Goal: Information Seeking & Learning: Learn about a topic

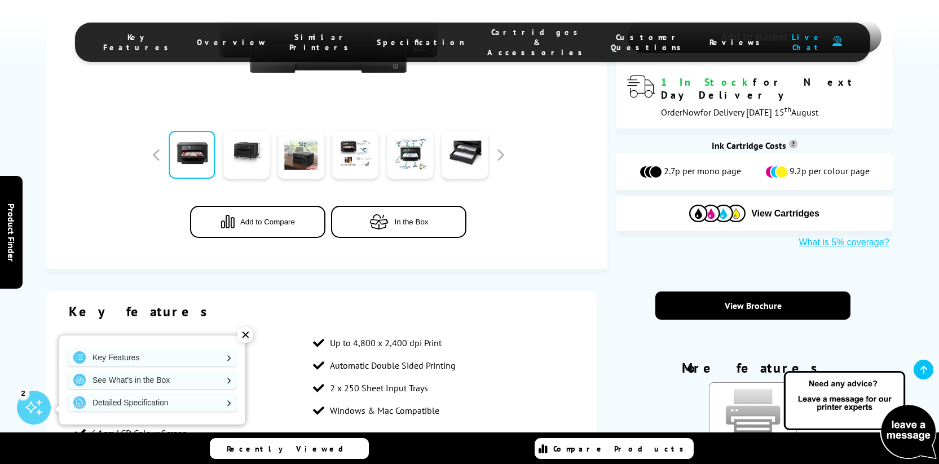
scroll to position [199, 0]
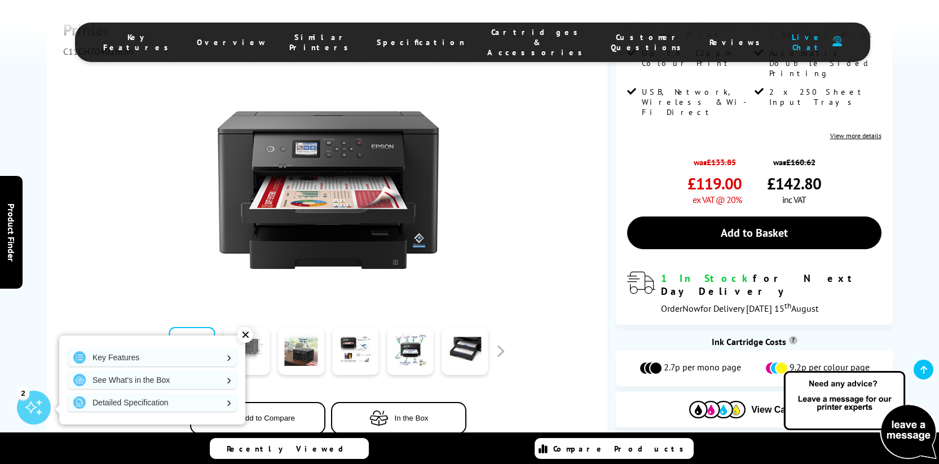
click at [263, 337] on link at bounding box center [246, 351] width 46 height 48
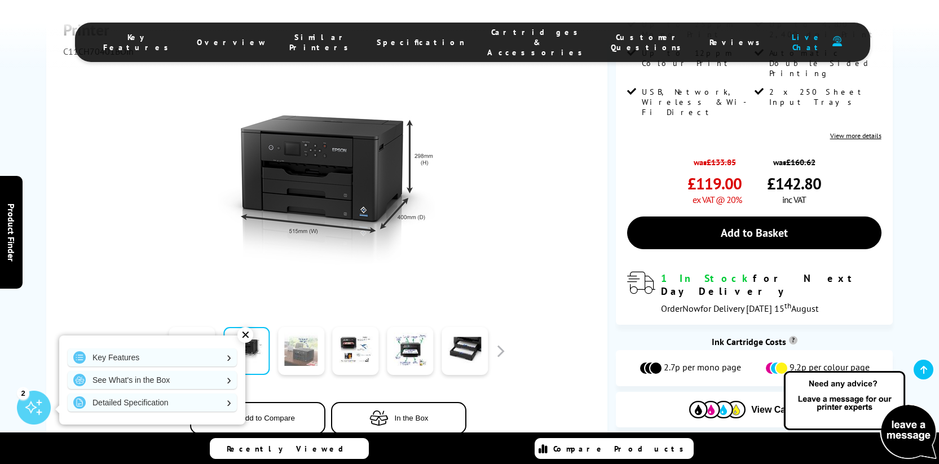
click at [298, 348] on link at bounding box center [301, 351] width 46 height 48
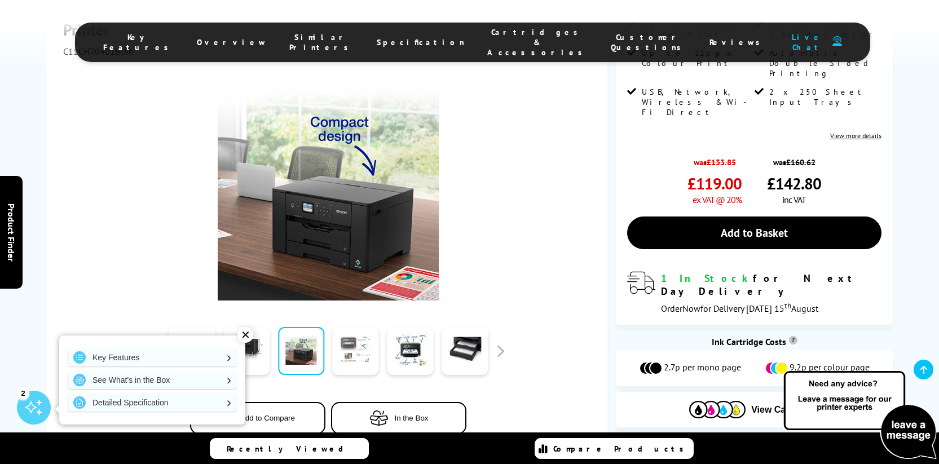
click at [347, 355] on link at bounding box center [356, 351] width 46 height 48
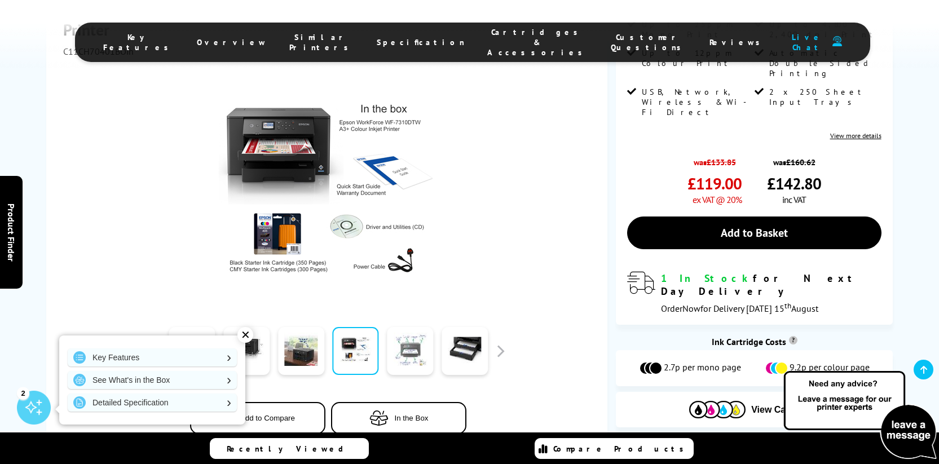
click at [399, 354] on link at bounding box center [410, 351] width 46 height 48
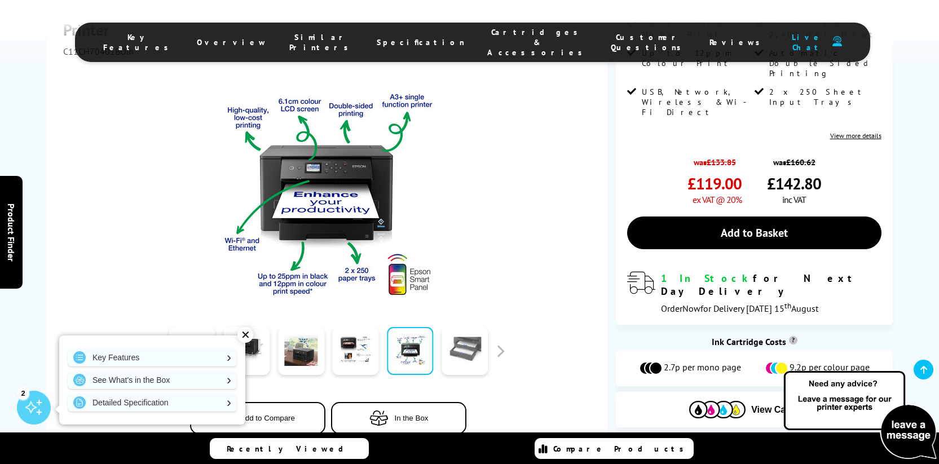
click at [469, 350] on link at bounding box center [465, 351] width 46 height 48
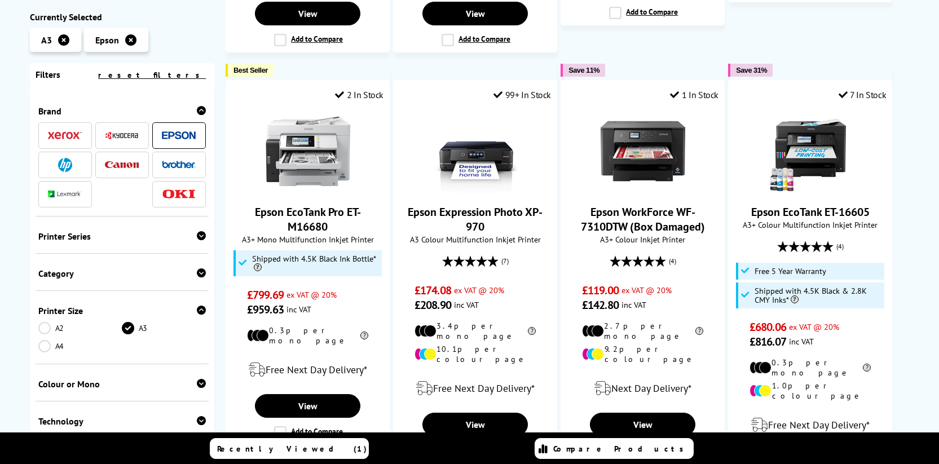
scroll to position [1137, 0]
